Goal: Task Accomplishment & Management: Complete application form

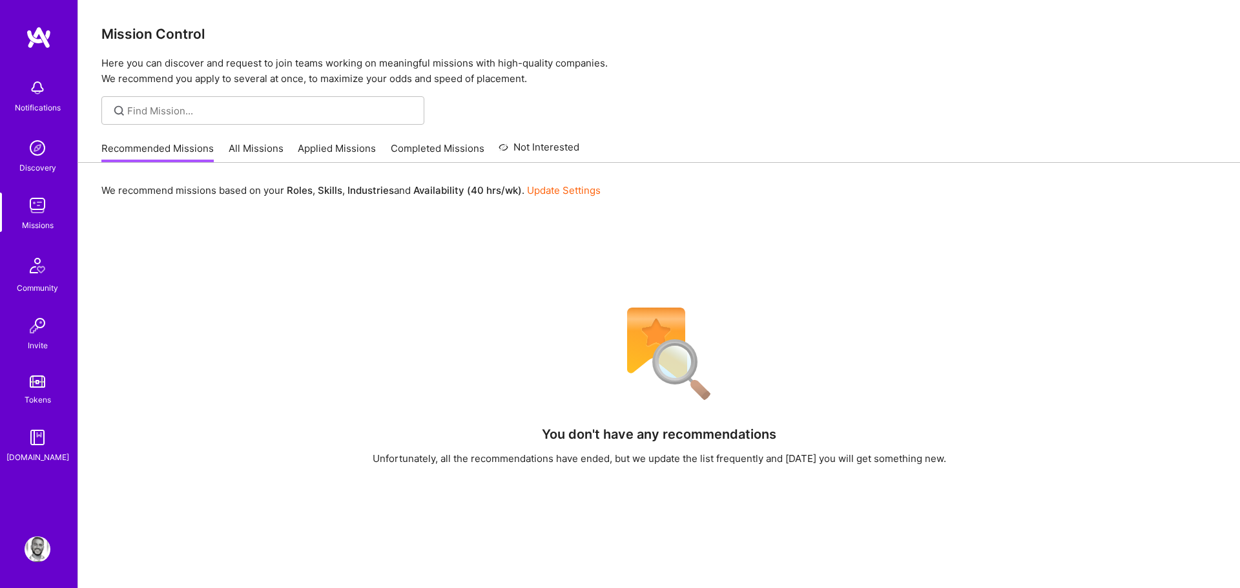
click at [230, 77] on p "Here you can discover and request to join teams working on meaningful missions …" at bounding box center [658, 71] width 1115 height 31
click at [30, 37] on img at bounding box center [39, 37] width 26 height 23
click at [161, 52] on div "Mission Control Here you can discover and request to join teams working on mean…" at bounding box center [659, 43] width 1162 height 87
click at [258, 145] on link "All Missions" at bounding box center [256, 151] width 55 height 21
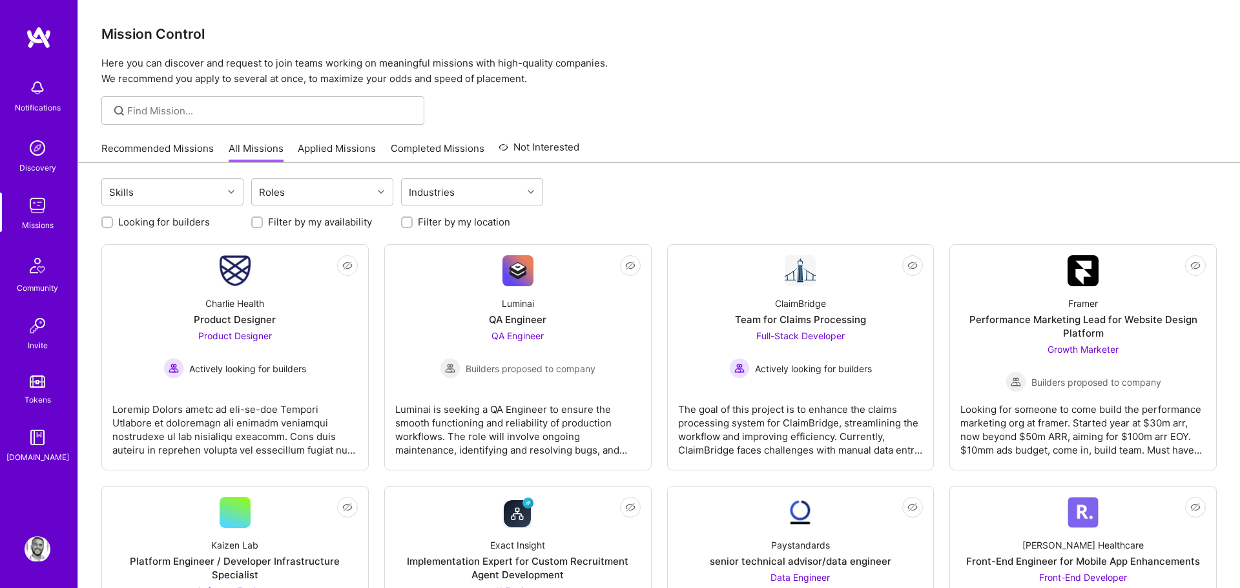
click at [182, 149] on link "Recommended Missions" at bounding box center [157, 151] width 112 height 21
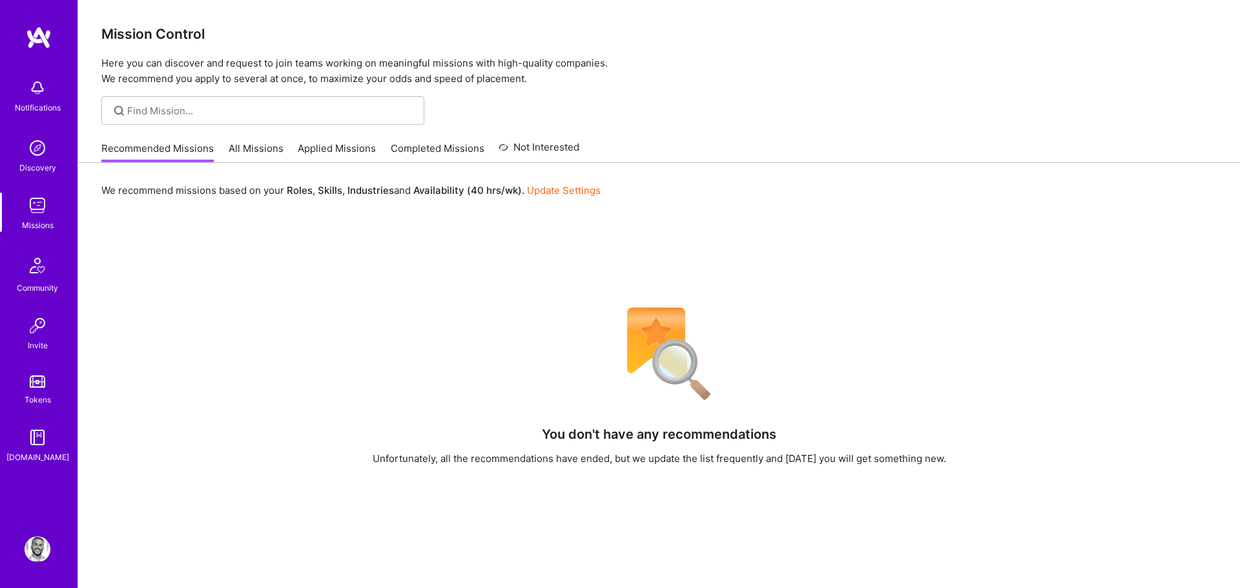
click at [520, 68] on p "Here you can discover and request to join teams working on meaningful missions …" at bounding box center [658, 71] width 1115 height 31
click at [276, 147] on link "All Missions" at bounding box center [256, 151] width 55 height 21
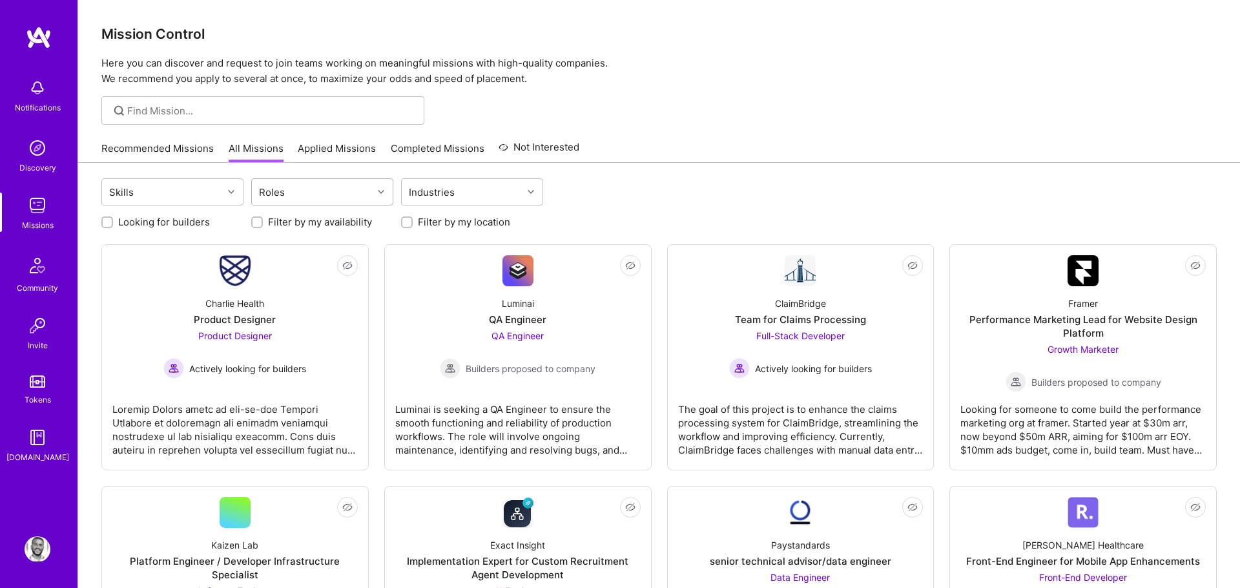
click at [349, 180] on div "Roles" at bounding box center [312, 192] width 121 height 26
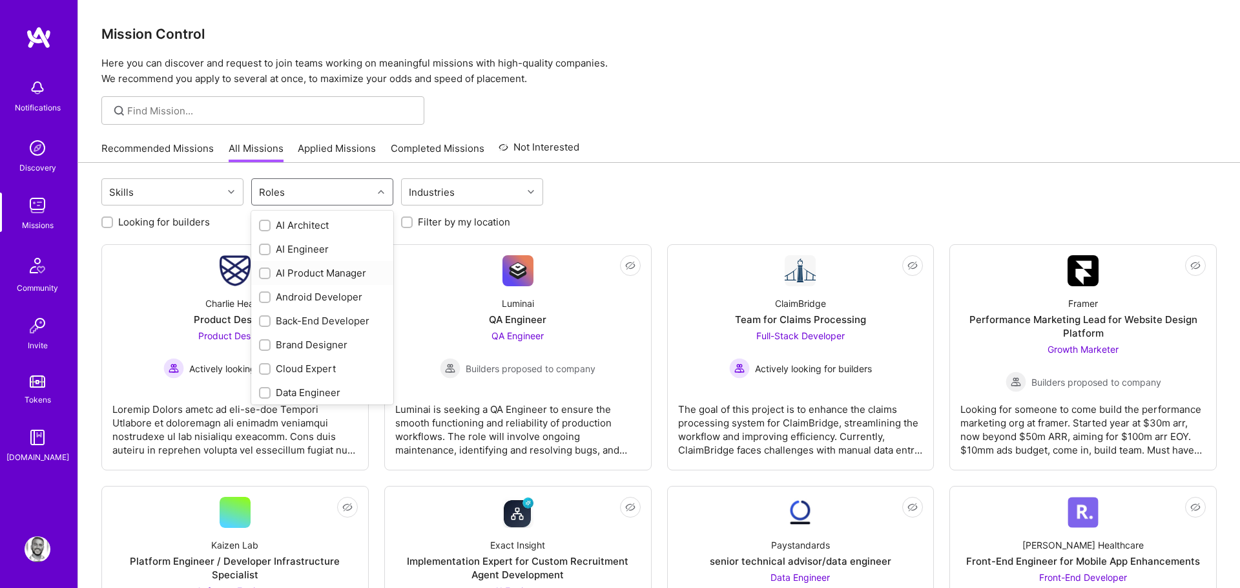
click at [303, 272] on div "AI Product Manager" at bounding box center [322, 273] width 127 height 14
checkbox input "true"
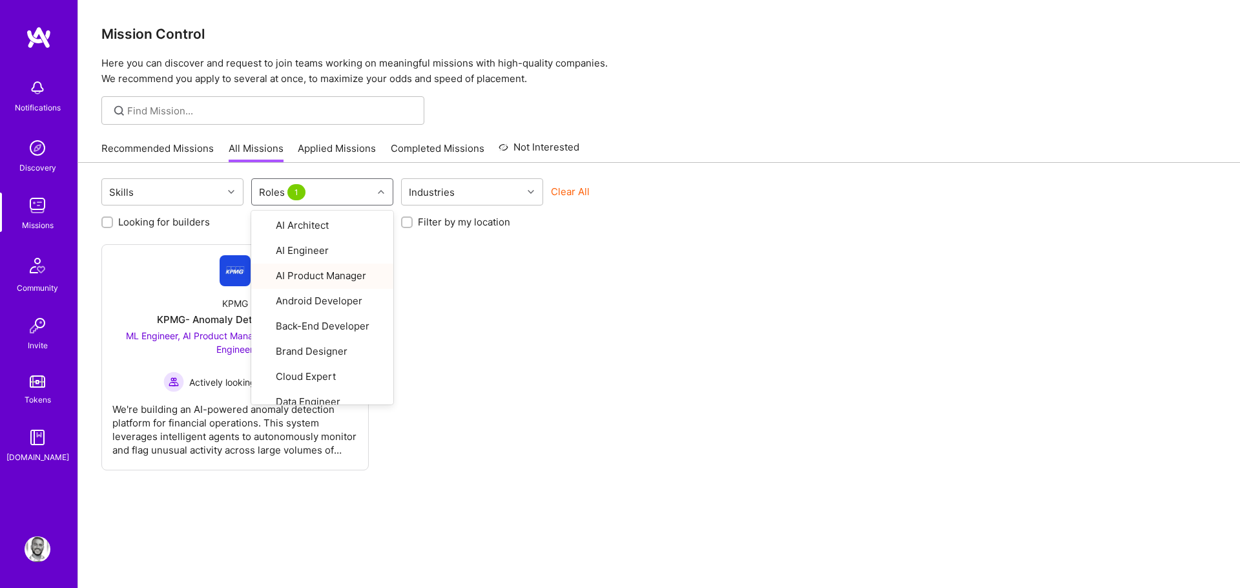
click at [510, 324] on div "Not Interested KPMG KPMG- Anomaly Detection Agent ML Engineer, AI Product Manag…" at bounding box center [658, 357] width 1115 height 226
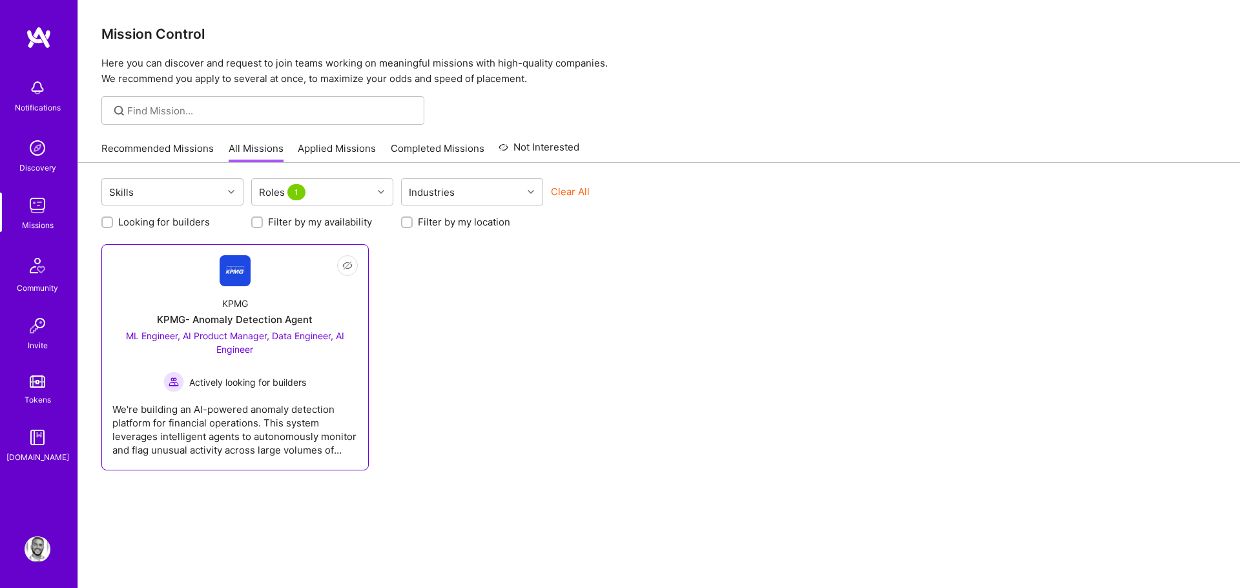
click at [229, 336] on span "ML Engineer, AI Product Manager, Data Engineer, AI Engineer" at bounding box center [235, 342] width 218 height 25
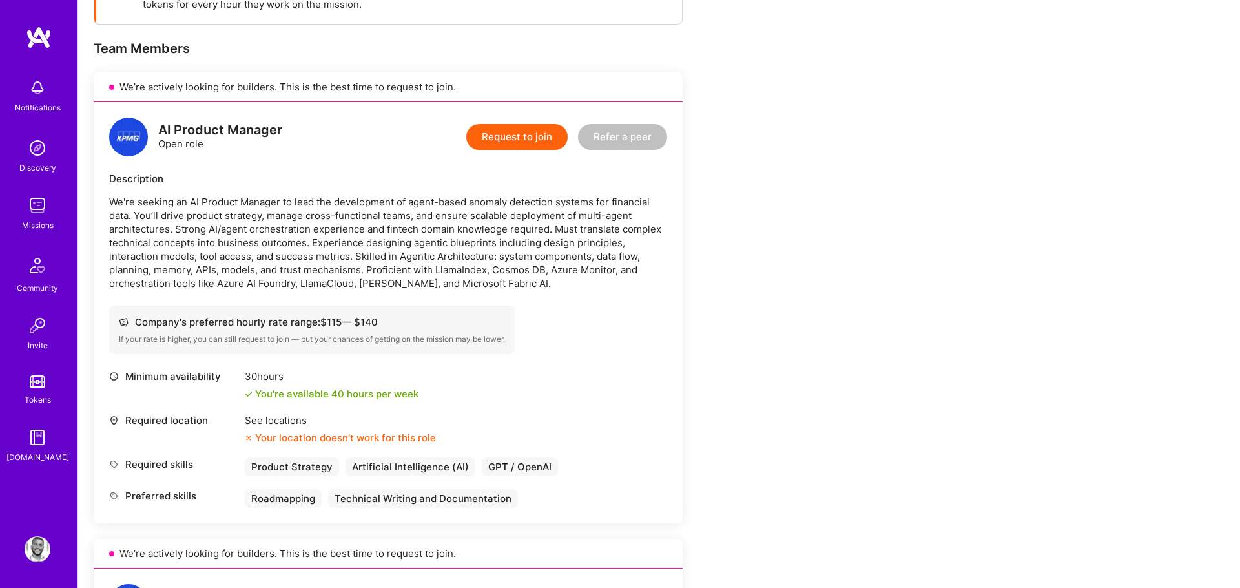
scroll to position [231, 0]
click at [294, 420] on div "See locations" at bounding box center [340, 419] width 191 height 14
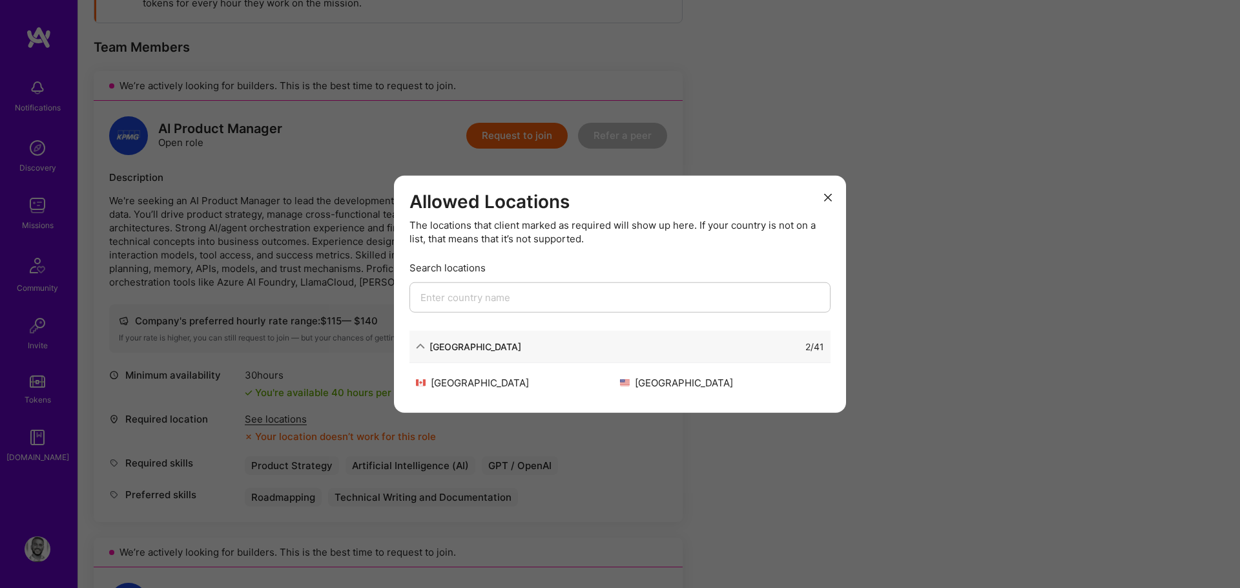
click at [223, 278] on div "Allowed Locations The locations that client marked as required will show up her…" at bounding box center [620, 294] width 1240 height 588
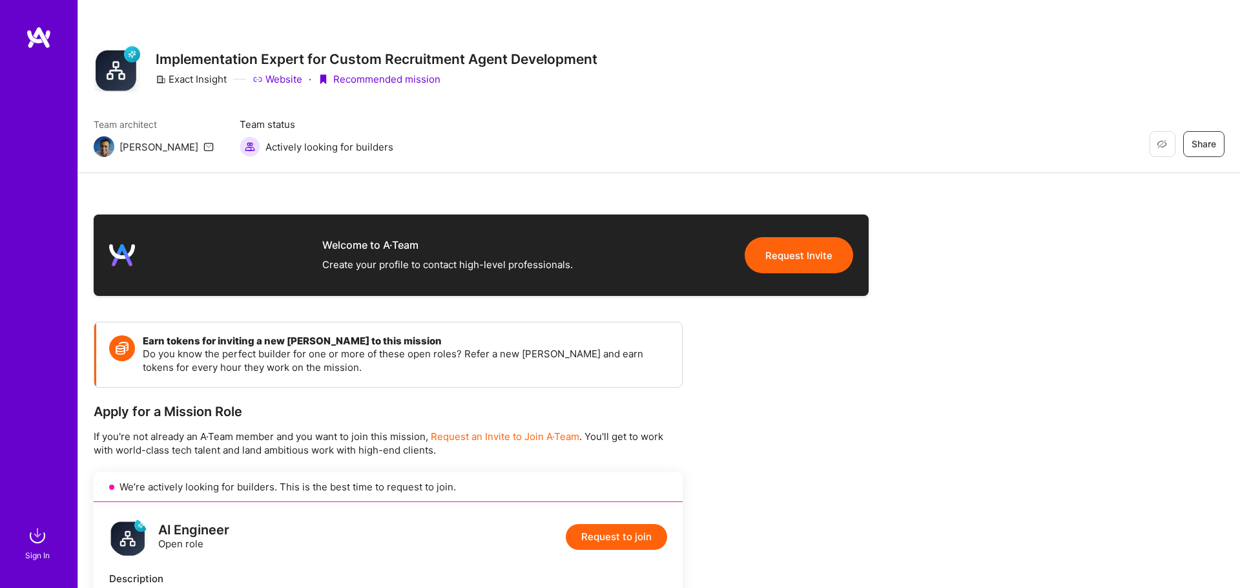
scroll to position [43, 0]
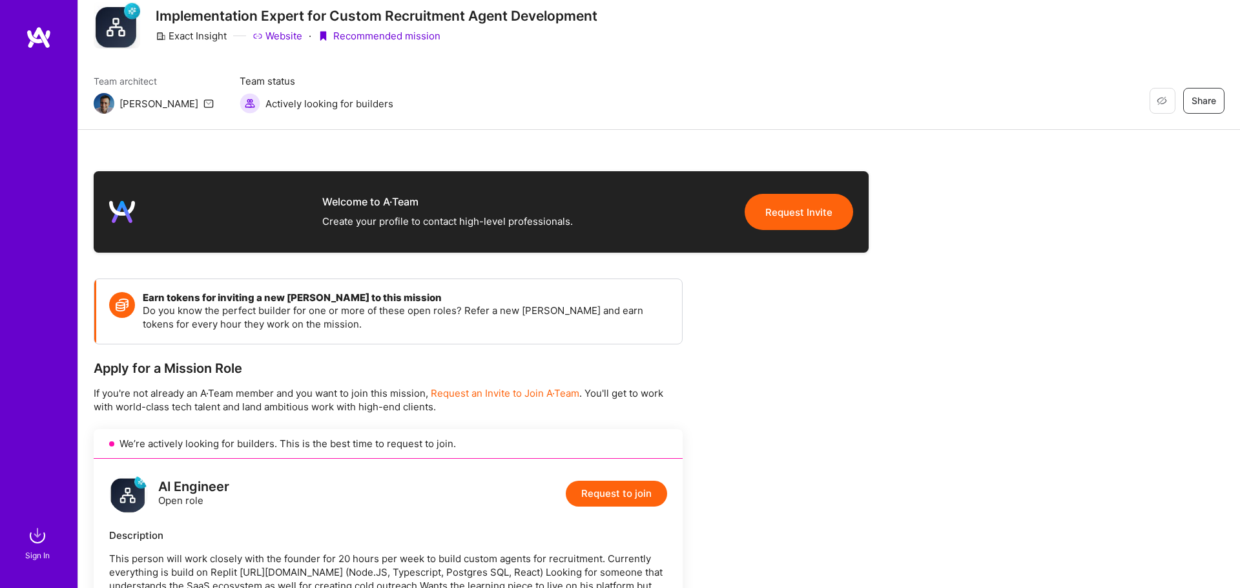
click at [561, 55] on div "Restore Not Interested Share Implementation Expert for Custom Recruitment Agent…" at bounding box center [659, 43] width 1162 height 173
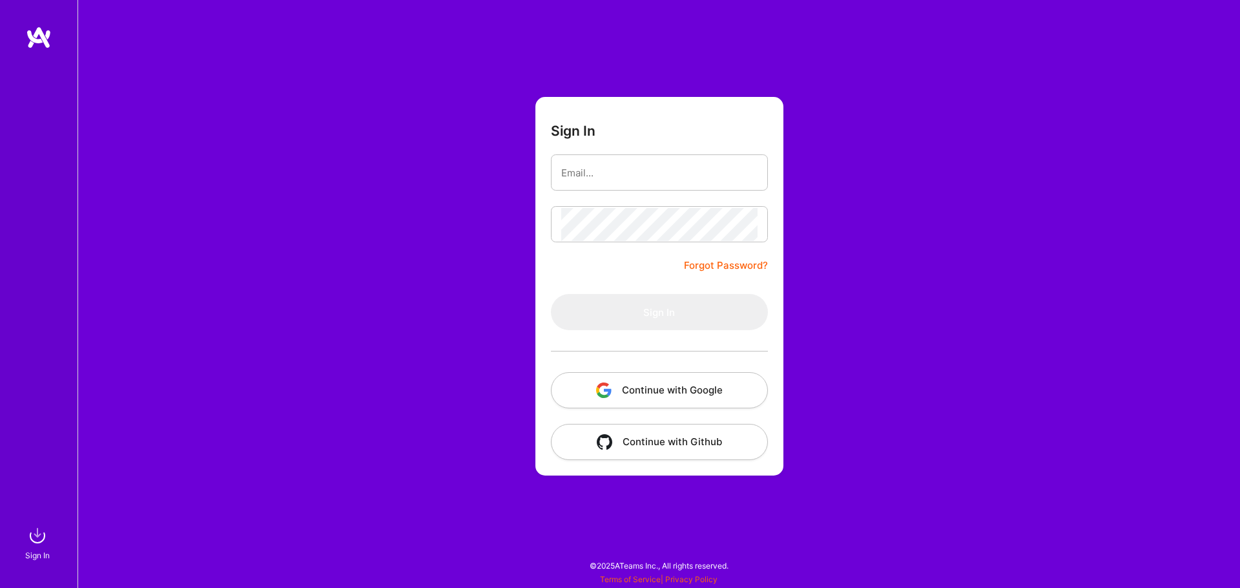
click at [609, 385] on img "button" at bounding box center [603, 389] width 15 height 15
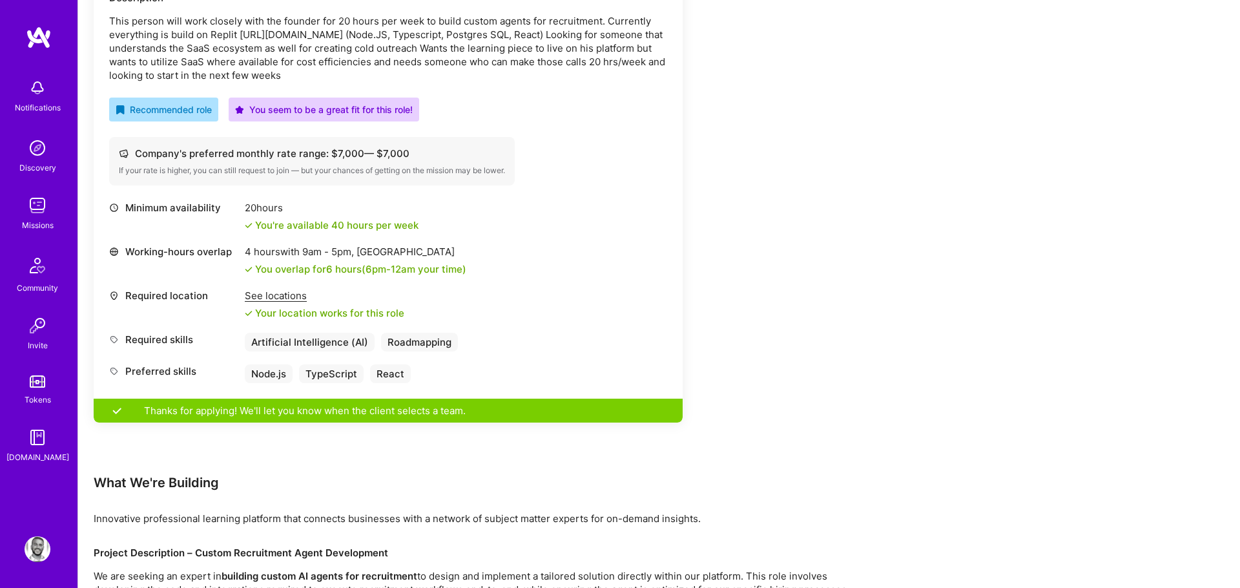
scroll to position [307, 0]
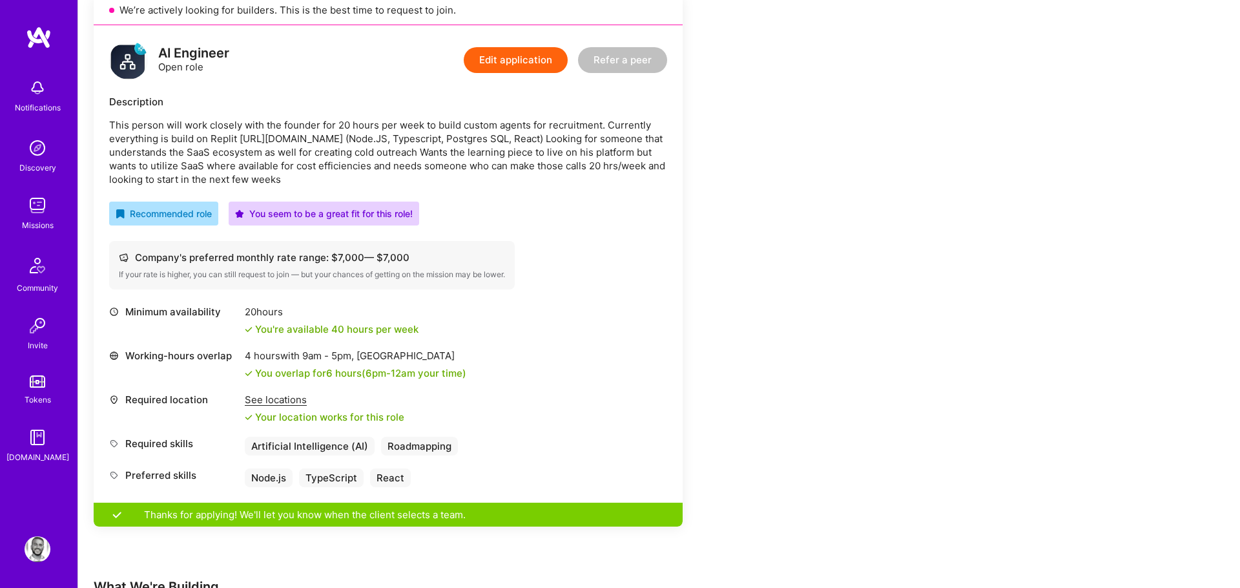
click at [526, 200] on div "AI Engineer Open role Edit application Refer a peer Description This person wil…" at bounding box center [388, 263] width 589 height 477
